Goal: Task Accomplishment & Management: Use online tool/utility

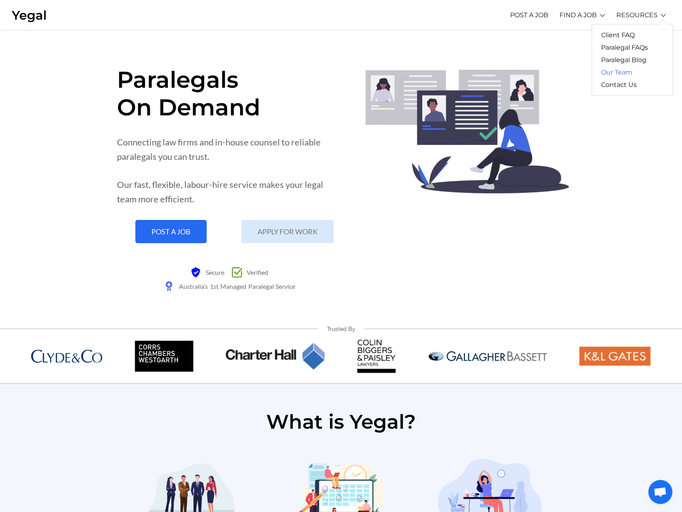
click at [621, 73] on link "Our Team" at bounding box center [616, 72] width 49 height 12
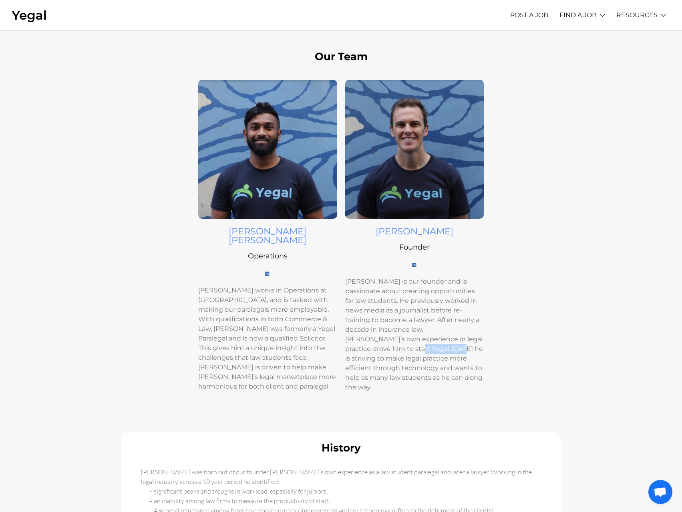
drag, startPoint x: 351, startPoint y: 346, endPoint x: 392, endPoint y: 349, distance: 41.4
click at [392, 349] on h6 "[PERSON_NAME] is our founder and is passionate about creating opportunities for…" at bounding box center [414, 334] width 139 height 115
click at [546, 12] on link "POST A JOB" at bounding box center [529, 15] width 38 height 22
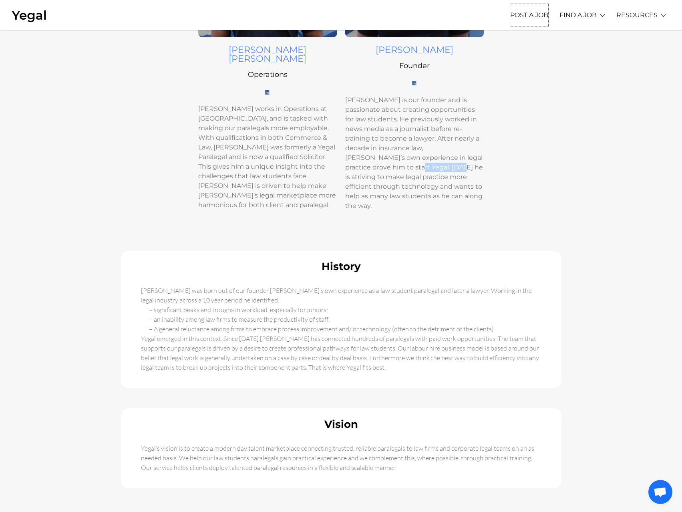
scroll to position [240, 0]
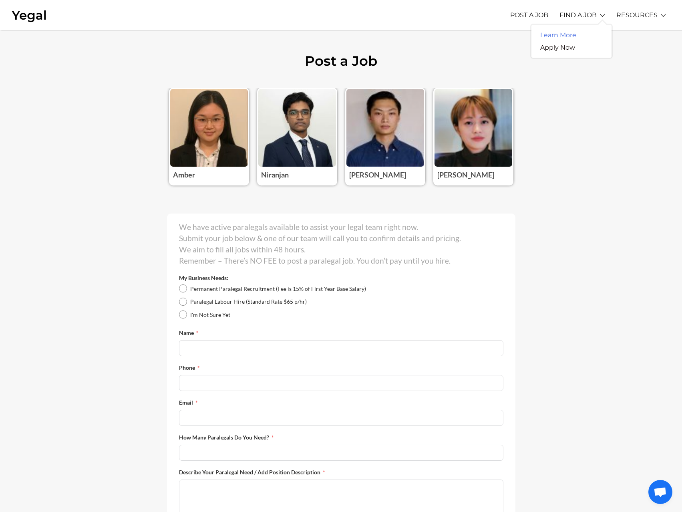
click at [561, 31] on link "Learn More" at bounding box center [558, 35] width 54 height 12
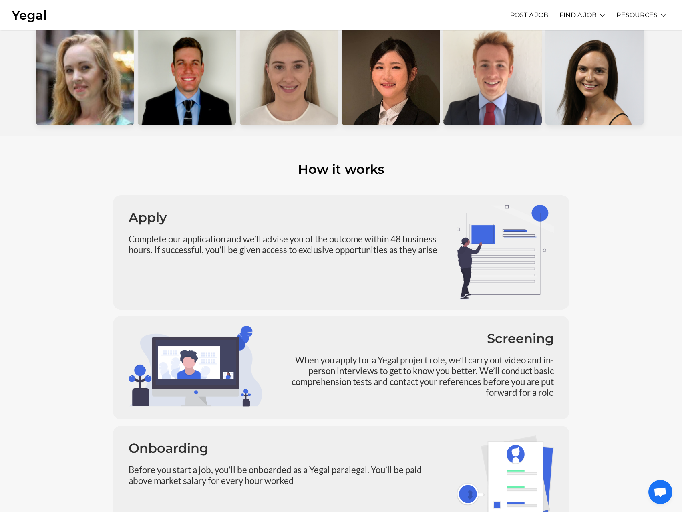
scroll to position [160, 0]
